Goal: Transaction & Acquisition: Purchase product/service

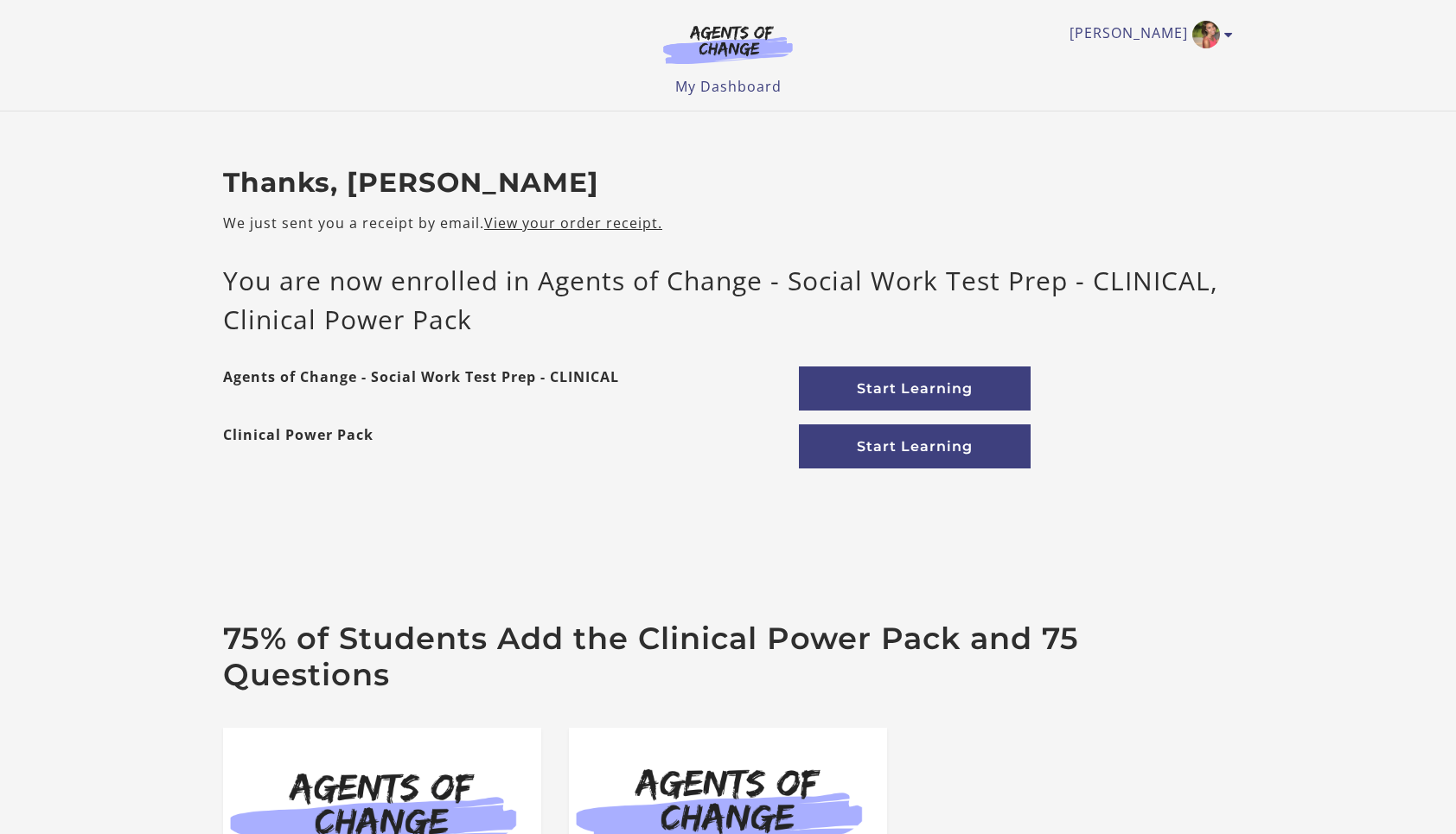
click at [998, 388] on link "Start Learning" at bounding box center [915, 388] width 232 height 44
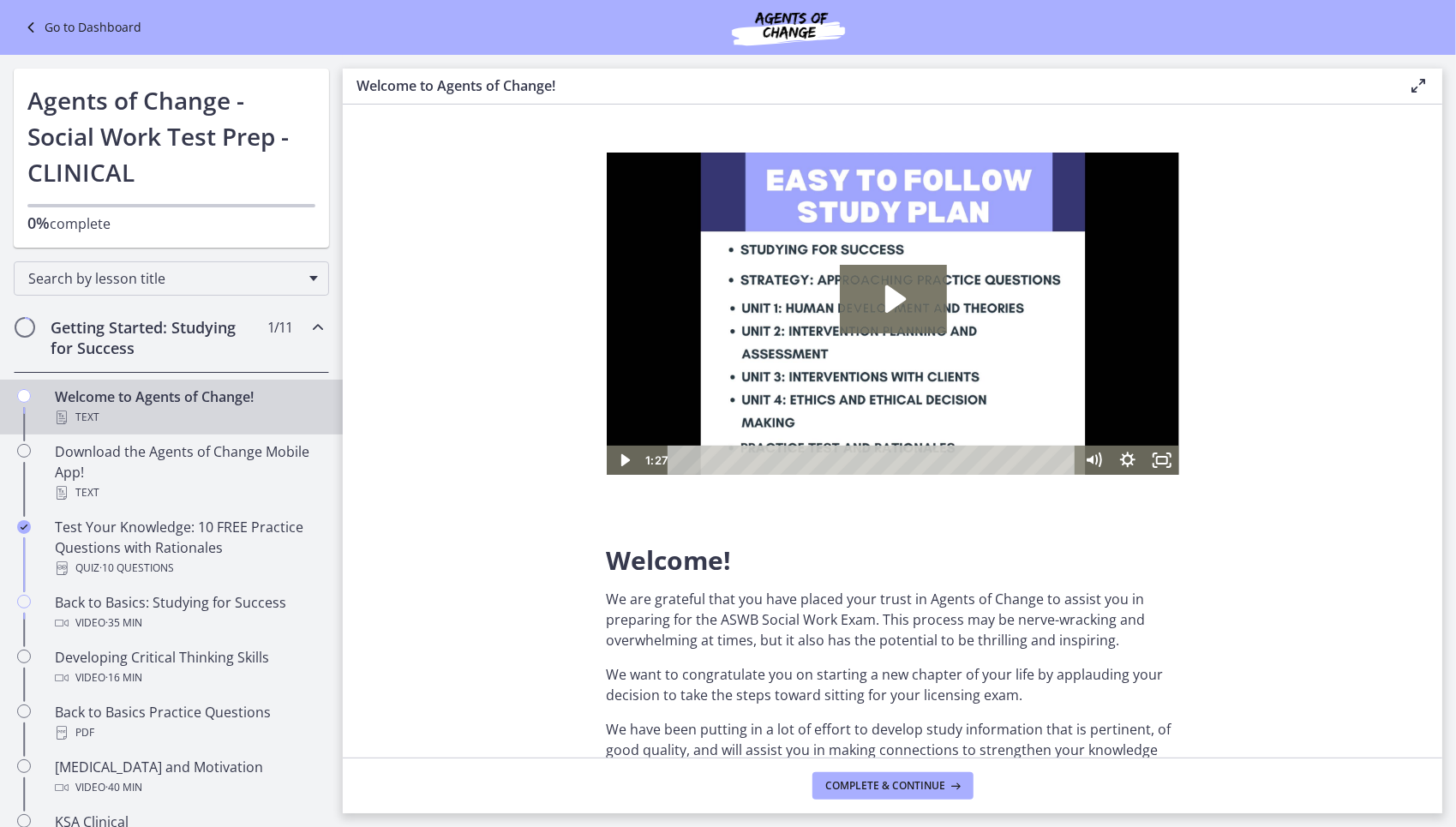
click at [877, 313] on icon "Play Video: c1o6hcmjueu5qasqsu00.mp4" at bounding box center [893, 299] width 108 height 69
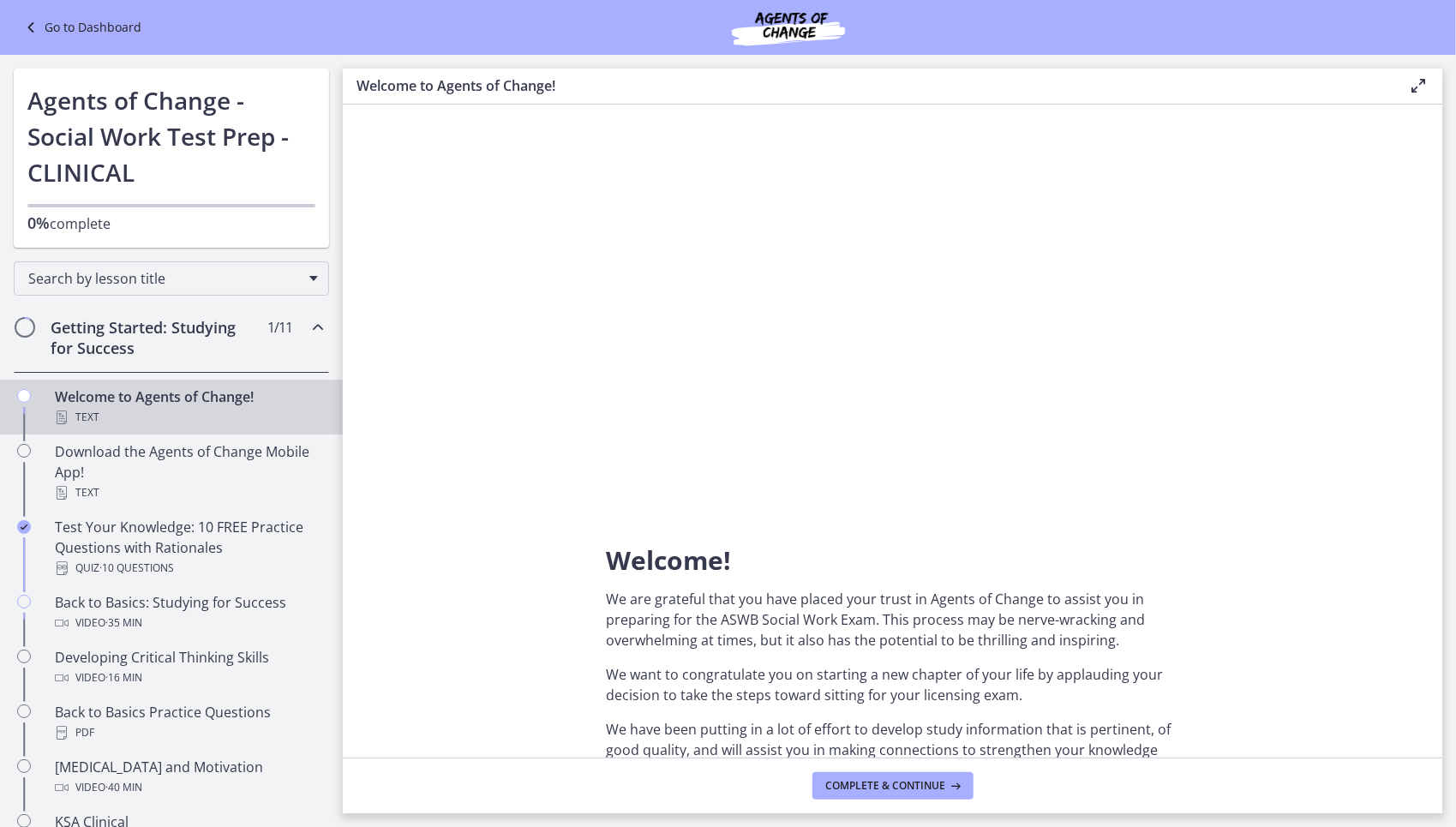
click at [813, 375] on div at bounding box center [892, 313] width 572 height 323
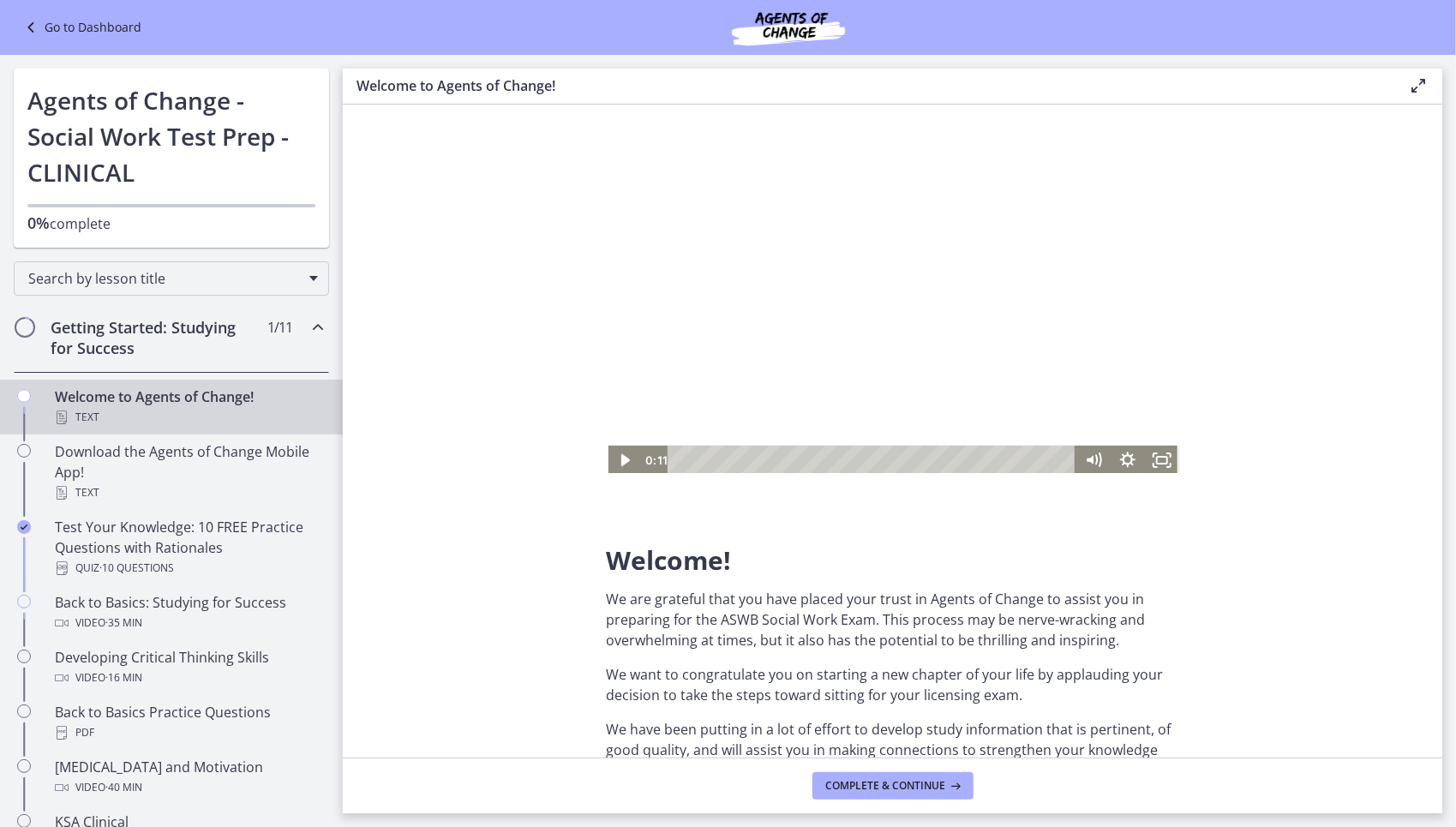
click at [623, 459] on icon "Play Video" at bounding box center [623, 460] width 9 height 12
click at [623, 459] on icon "Pause" at bounding box center [622, 460] width 35 height 30
click at [623, 459] on icon "Play Video" at bounding box center [623, 460] width 9 height 12
click at [1380, 190] on section "Welcome! We are grateful that you have placed your trust in Agents of Change to…" at bounding box center [893, 431] width 1100 height 653
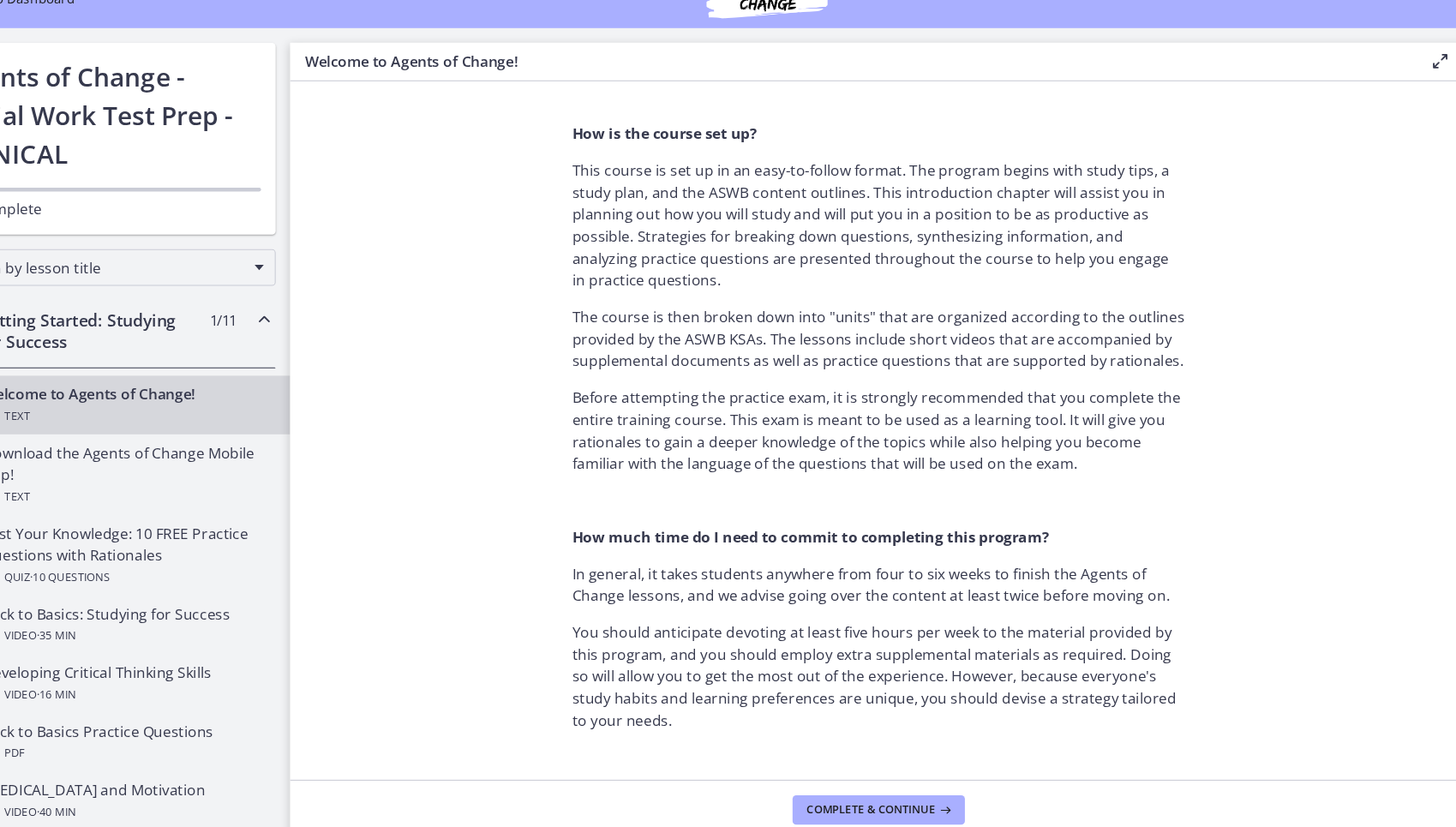
scroll to position [782, 0]
